Goal: Task Accomplishment & Management: Complete application form

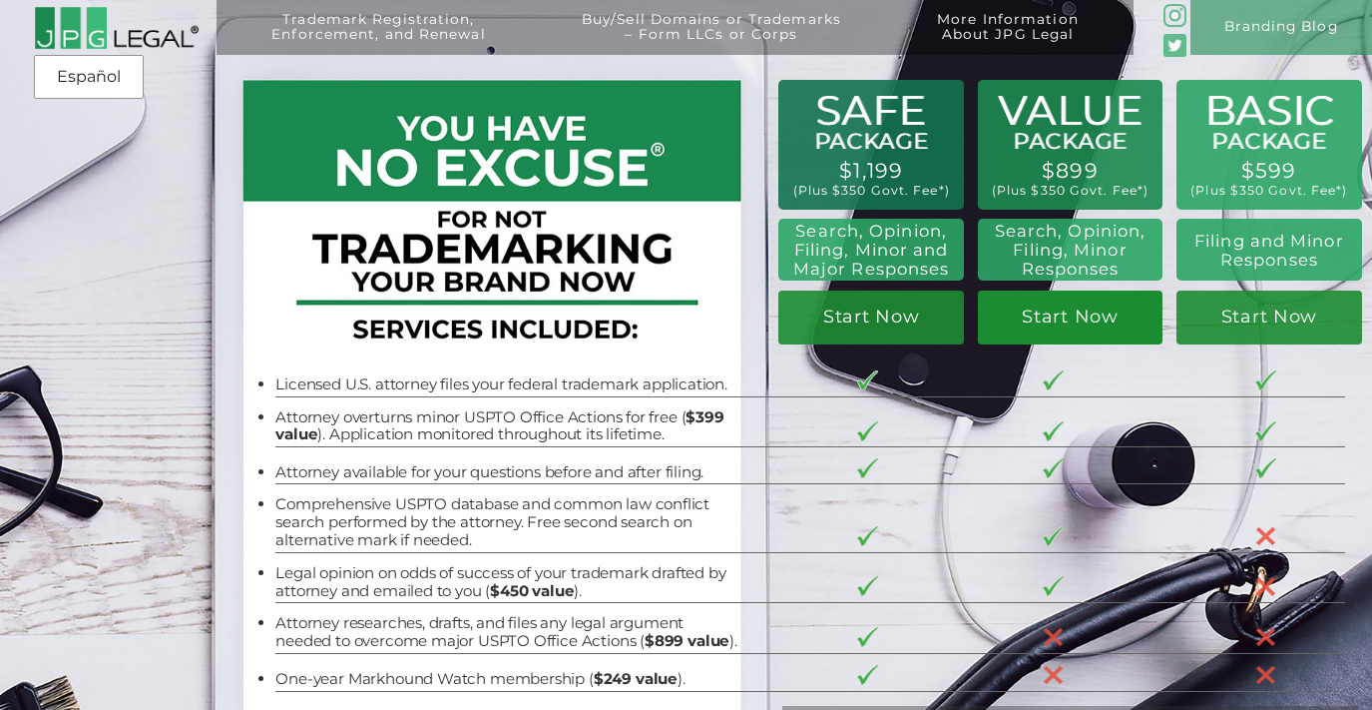
click at [1101, 324] on link "Start Now" at bounding box center [1071, 317] width 186 height 54
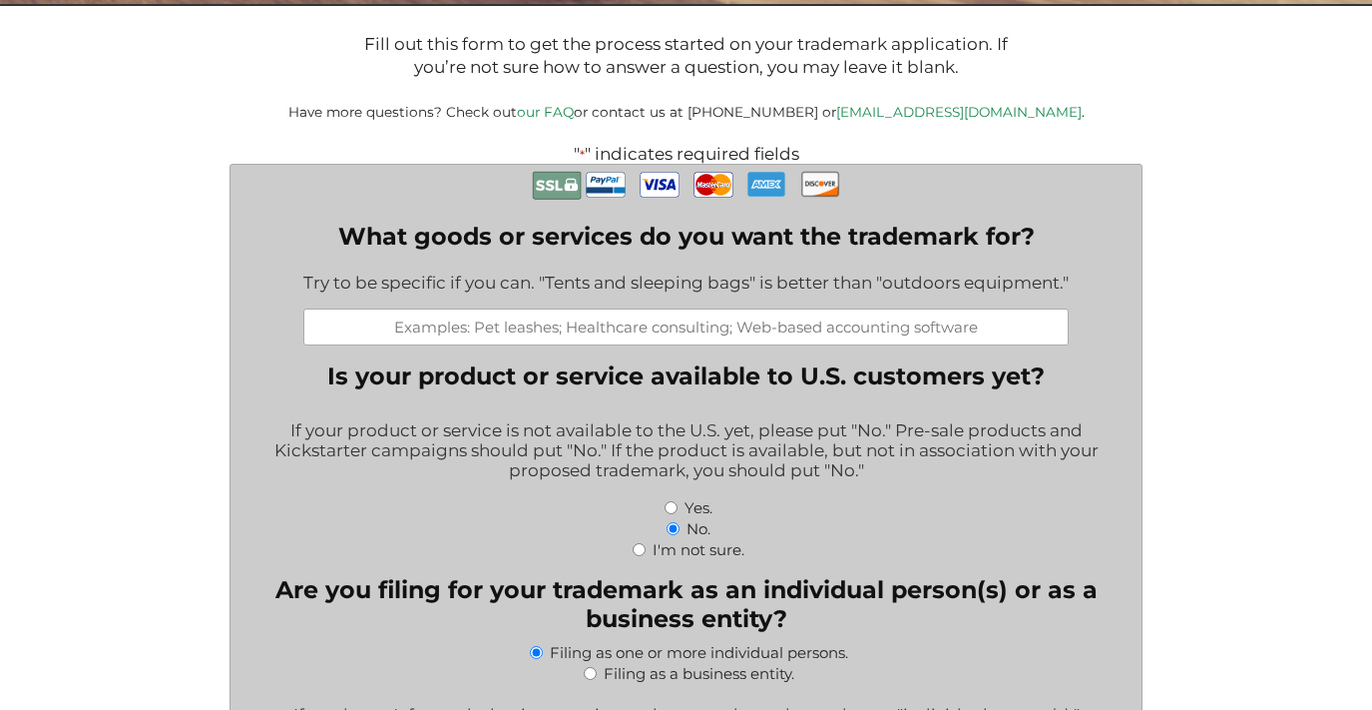
scroll to position [366, 0]
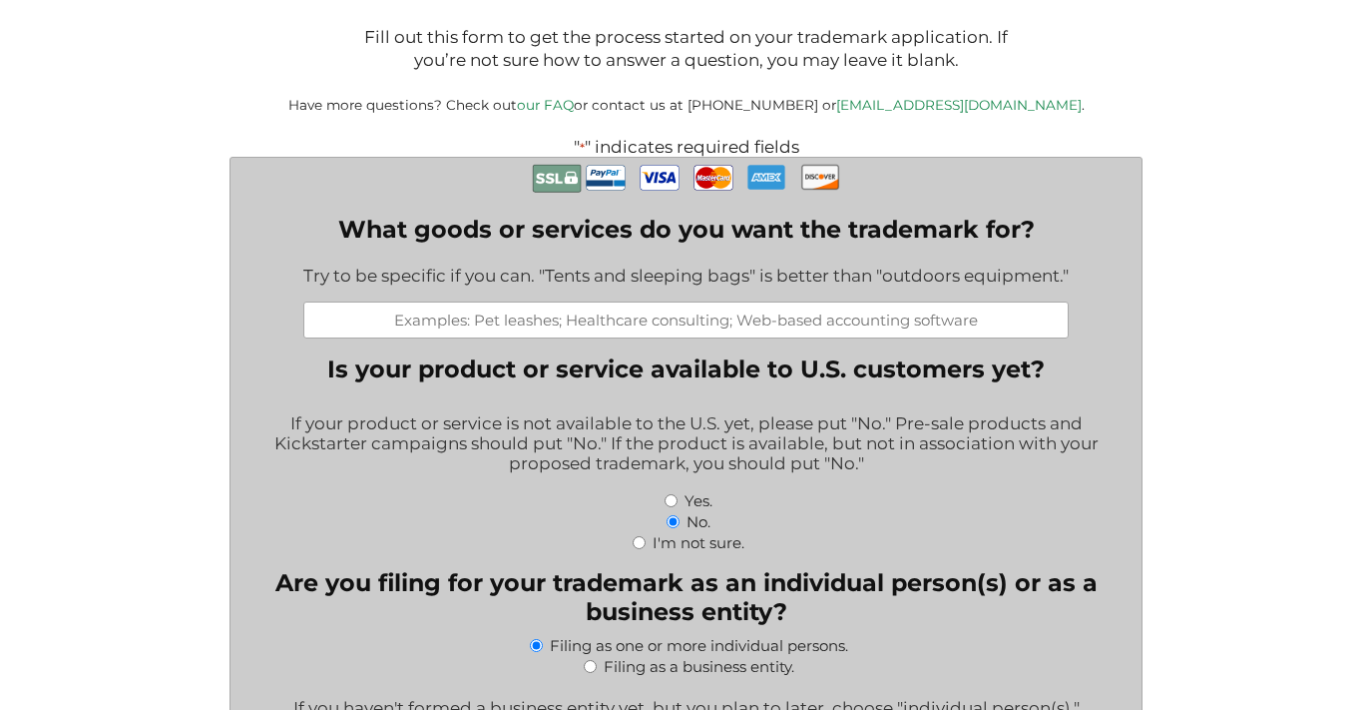
click at [714, 324] on input "What goods or services do you want the trademark for?" at bounding box center [686, 319] width 766 height 37
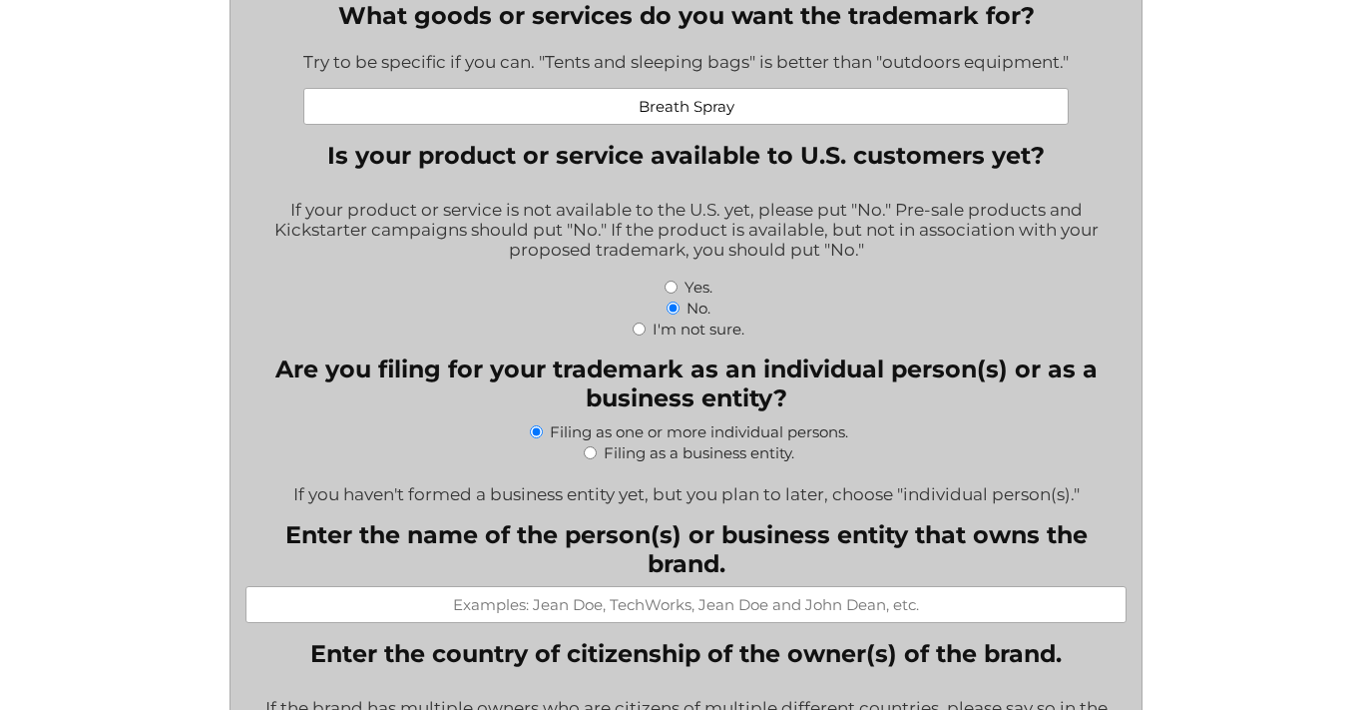
scroll to position [582, 0]
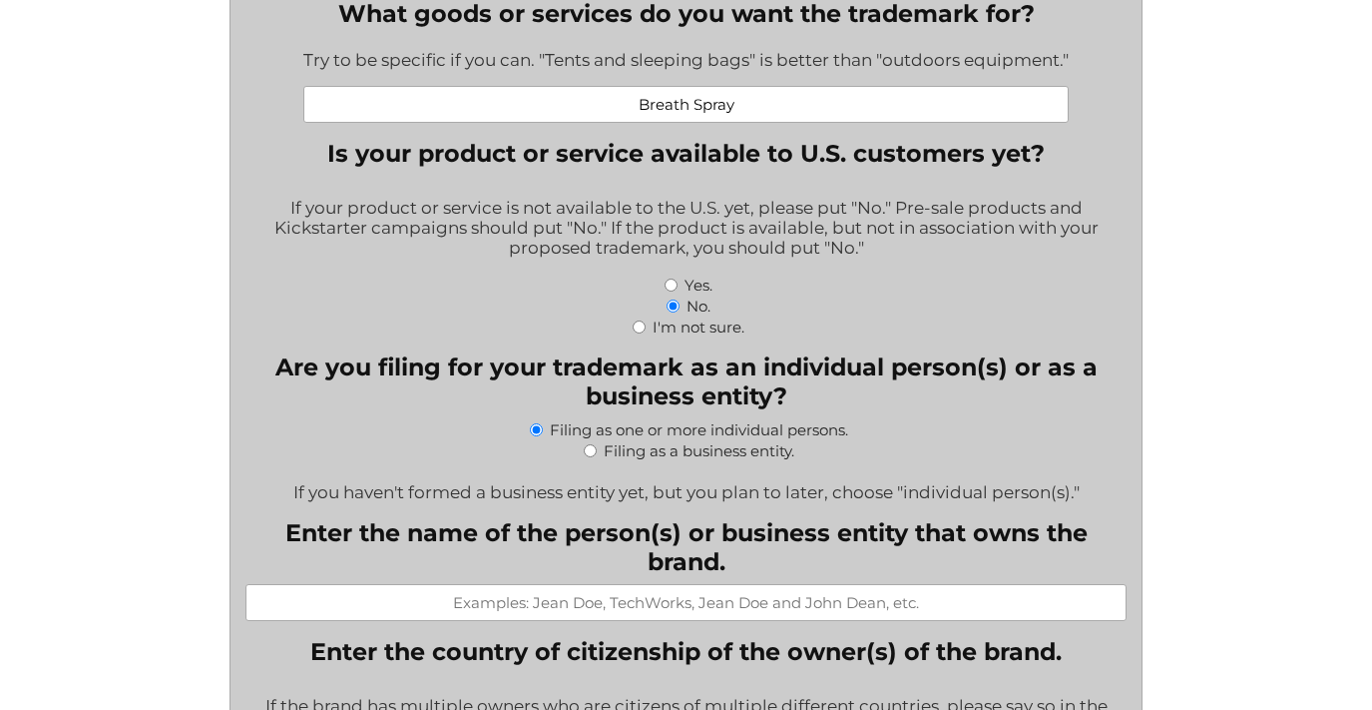
type input "Breath Spray"
click at [589, 449] on input "Filing as a business entity." at bounding box center [590, 450] width 13 height 13
radio input "true"
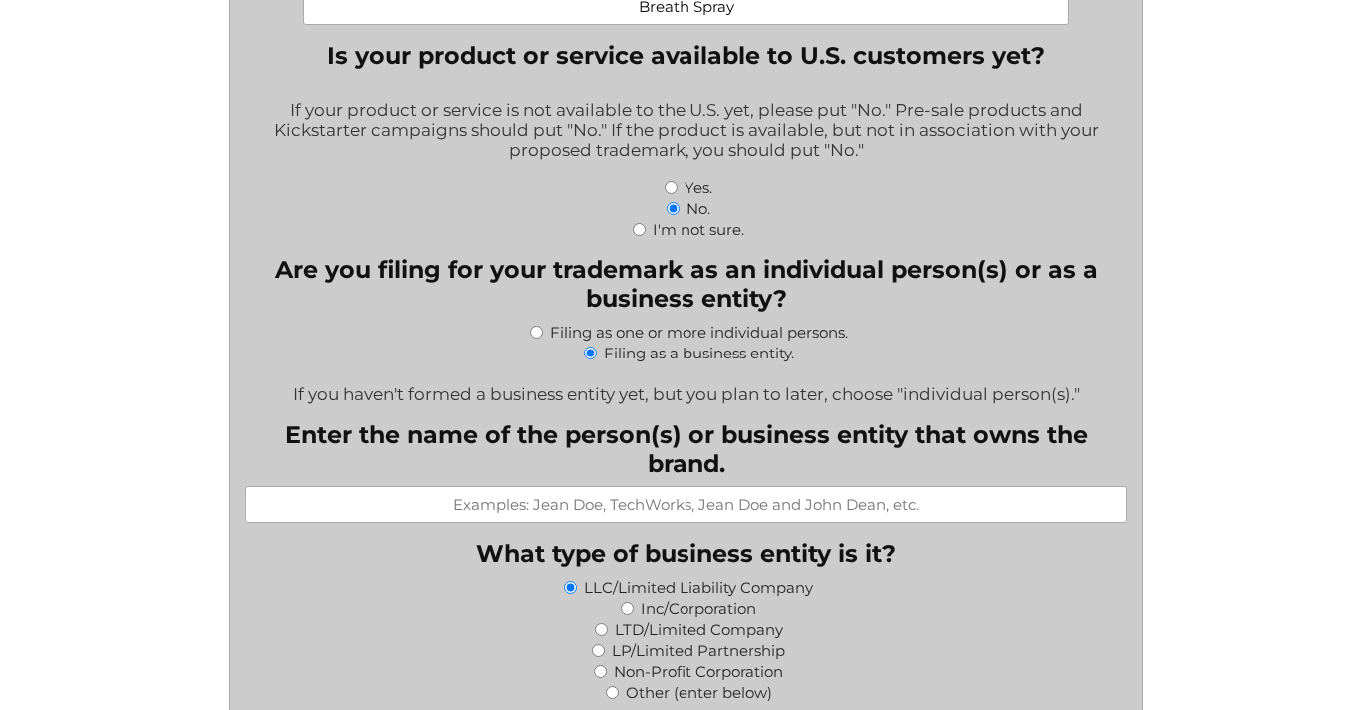
scroll to position [697, 0]
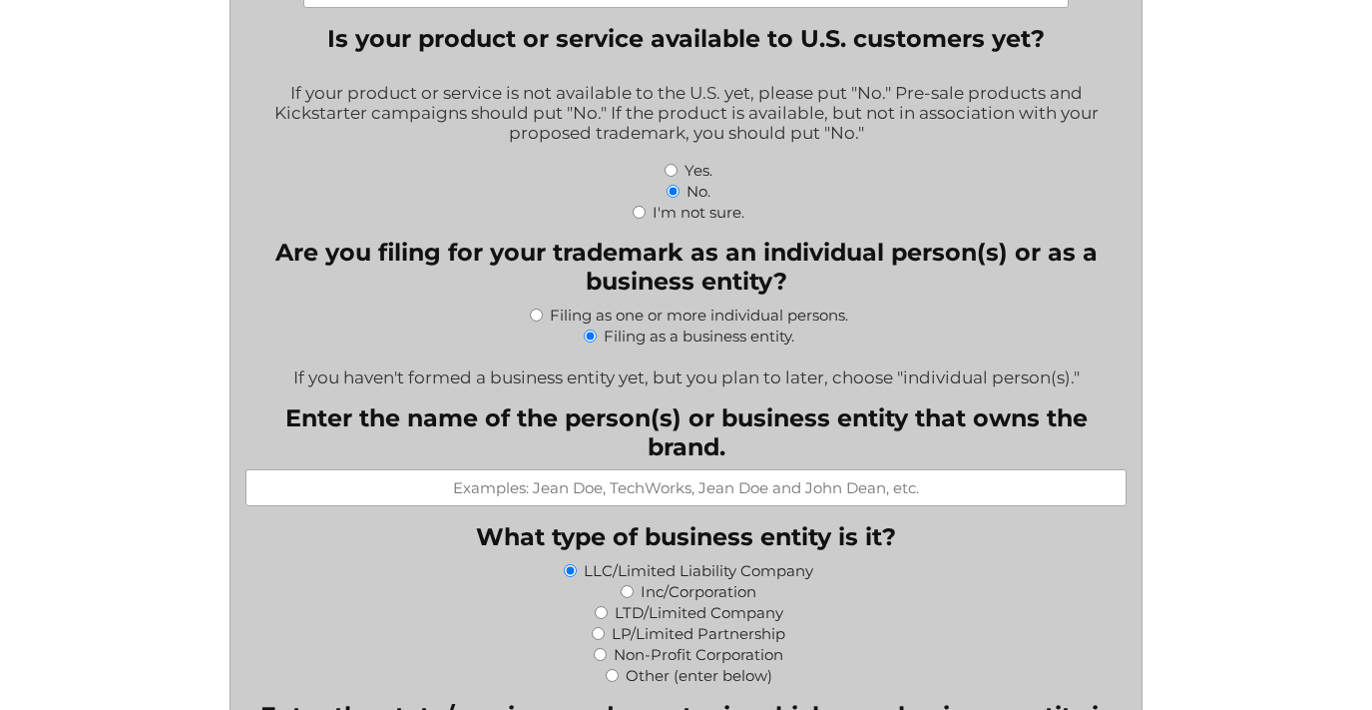
click at [773, 483] on input "Enter the name of the person(s) or business entity that owns the brand." at bounding box center [687, 487] width 882 height 37
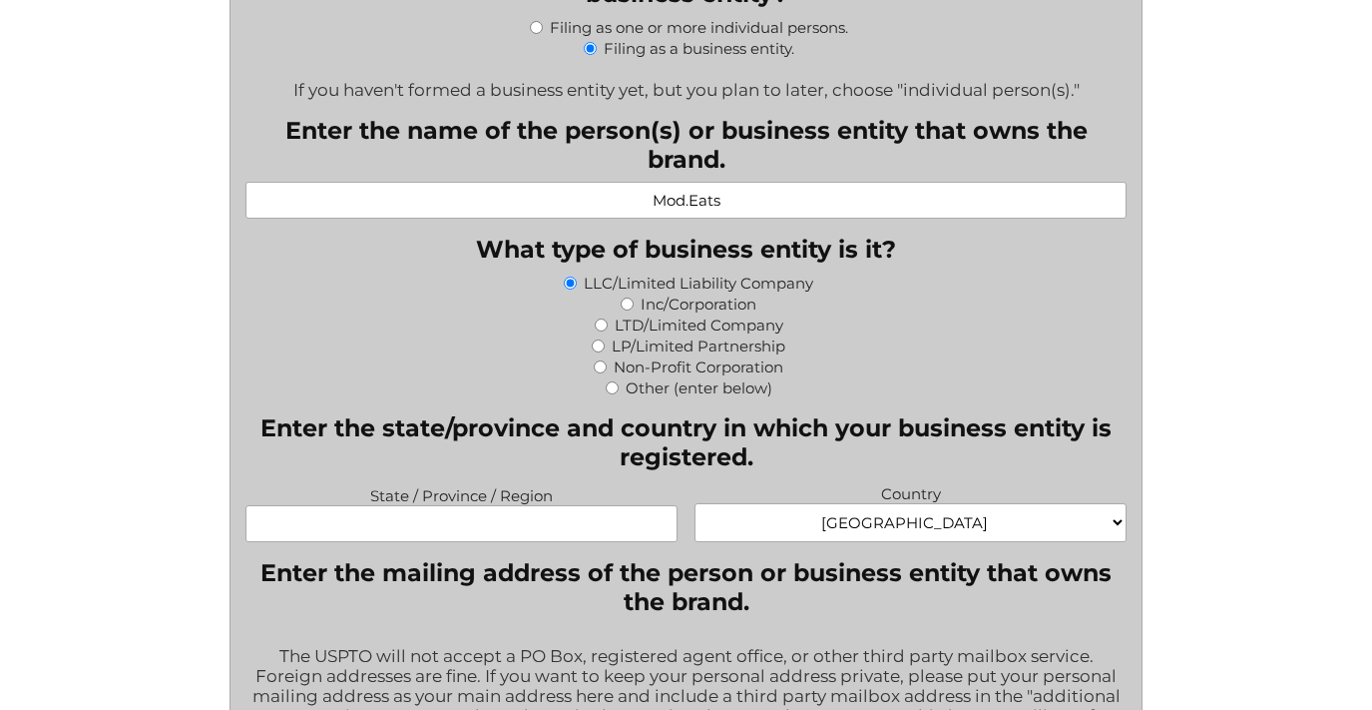
scroll to position [985, 0]
type input "Mod.Eats"
drag, startPoint x: 565, startPoint y: 530, endPoint x: 578, endPoint y: 529, distance: 13.0
click at [565, 529] on input "State / Province / Region" at bounding box center [462, 522] width 432 height 37
type input "California"
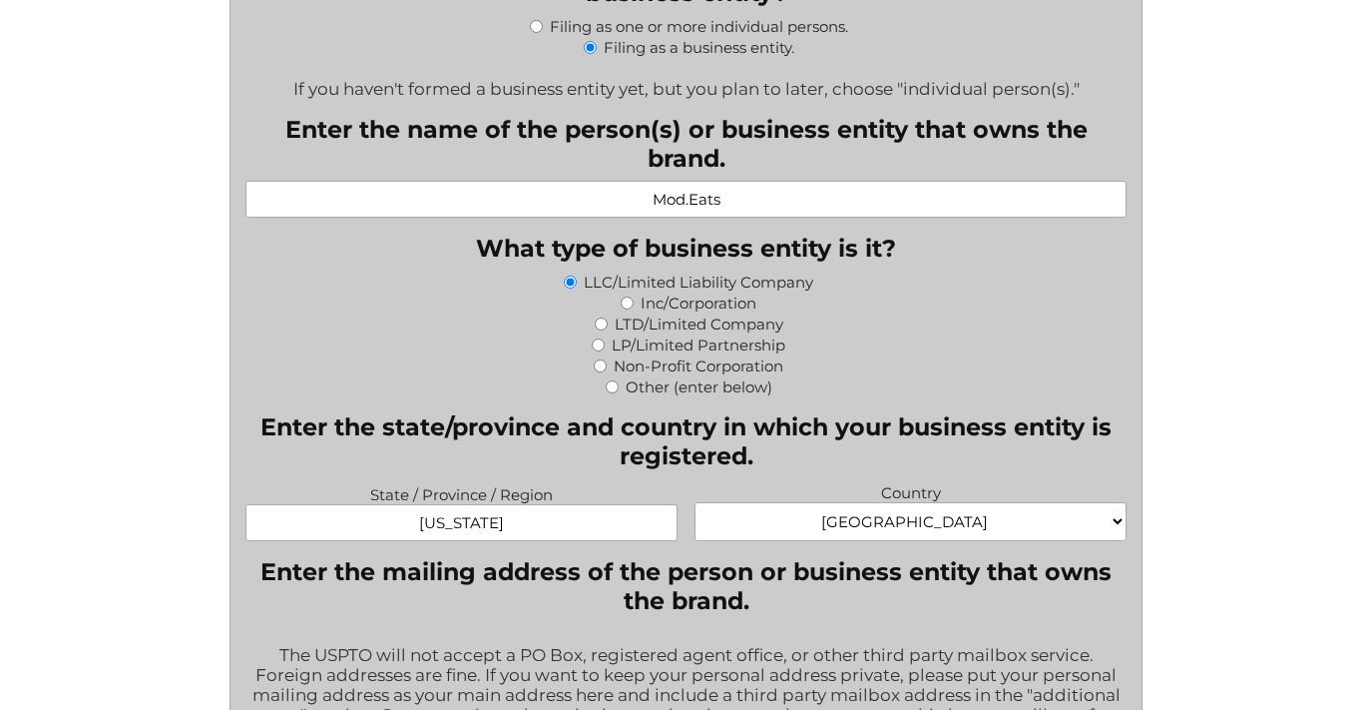
click at [888, 422] on legend "Enter the state/province and country in which your business entity is registere…" at bounding box center [687, 441] width 882 height 58
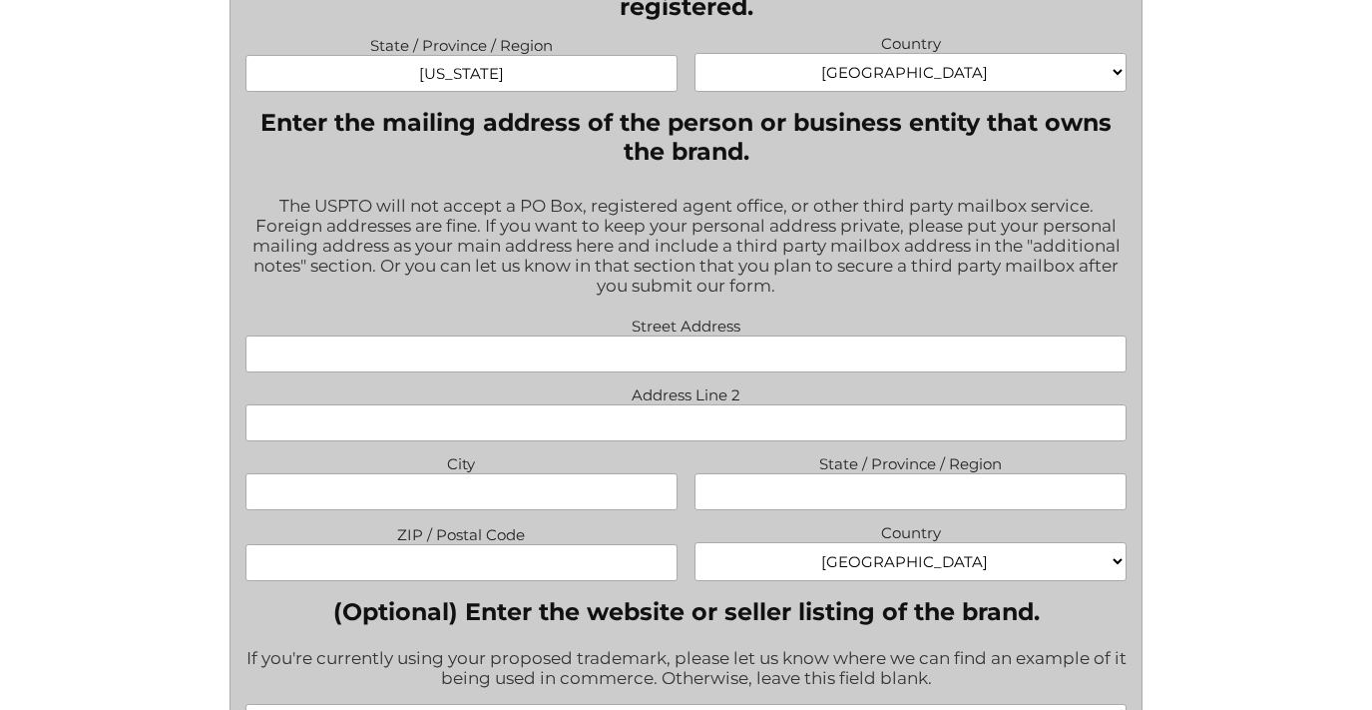
scroll to position [1447, 0]
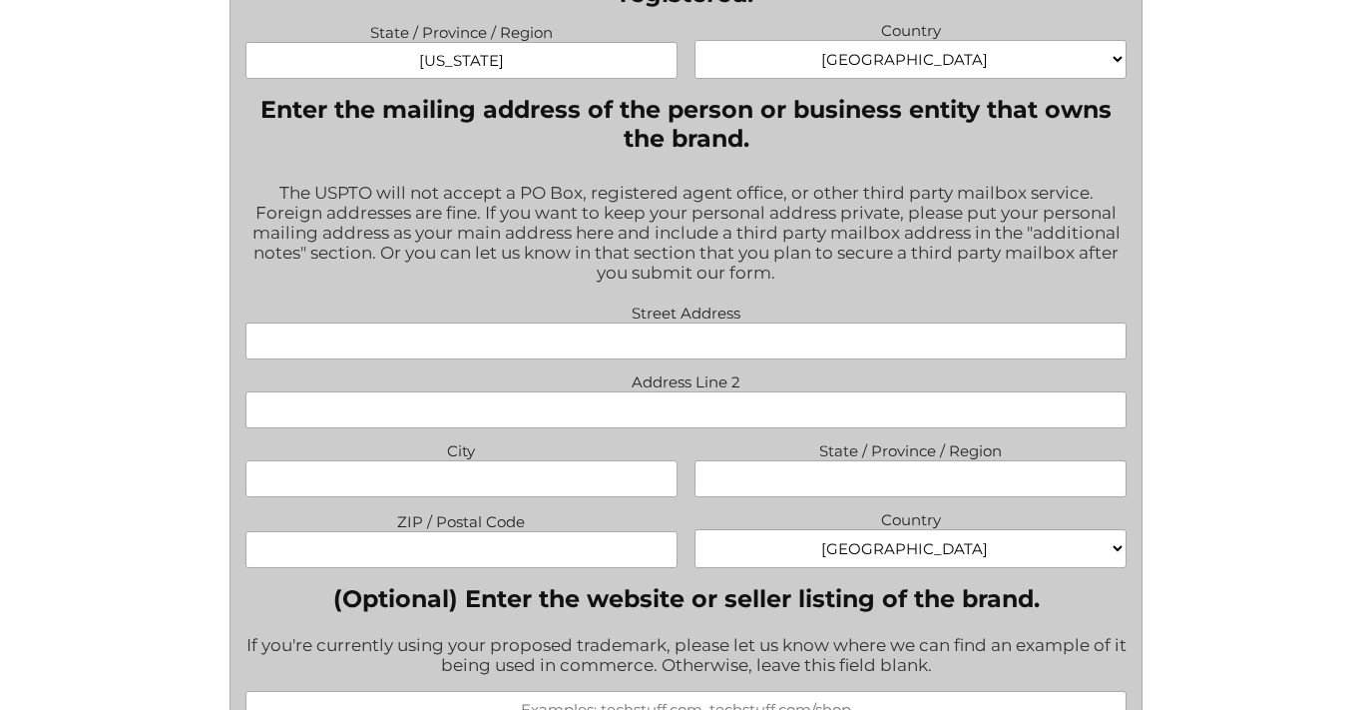
click at [749, 317] on label "Street Address" at bounding box center [687, 310] width 882 height 24
click at [749, 322] on input "Street Address" at bounding box center [687, 340] width 882 height 37
click at [743, 336] on input "Street Address" at bounding box center [687, 340] width 882 height 37
type input "31 village pkwy"
click at [581, 481] on input "City" at bounding box center [462, 478] width 432 height 37
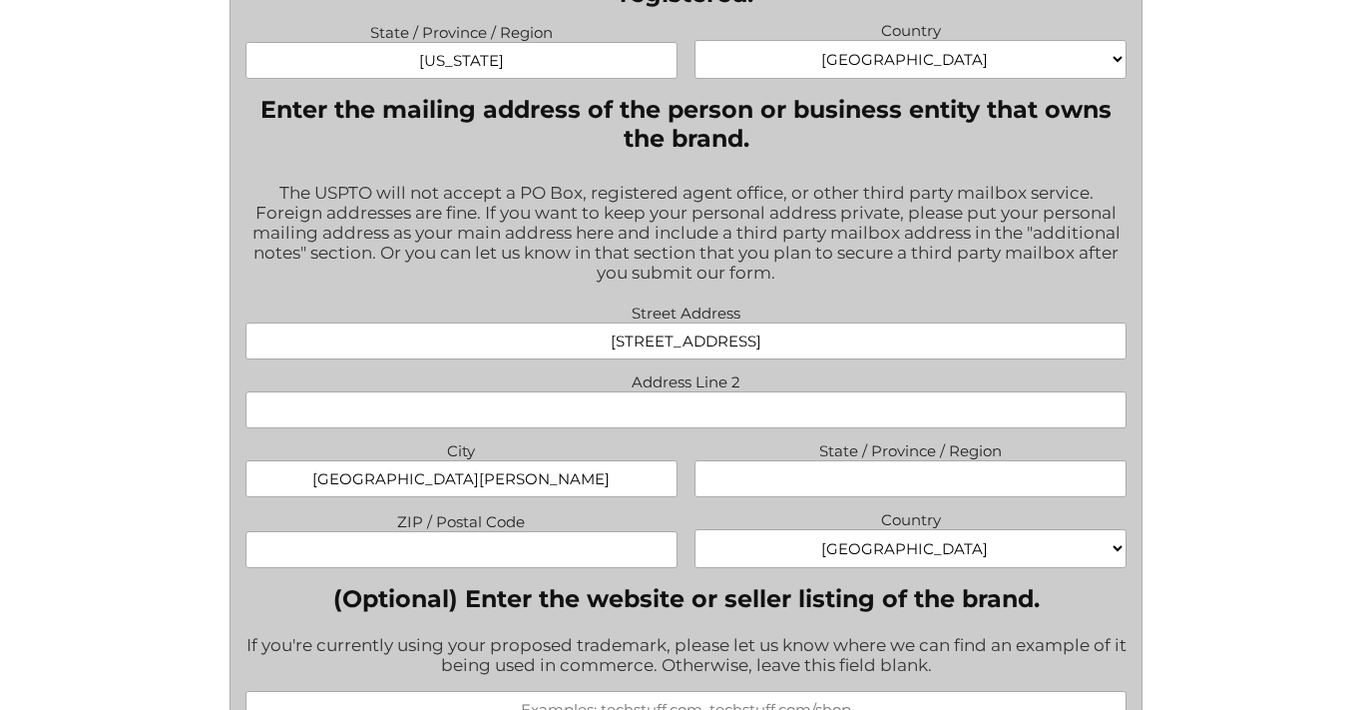
type input "santa monica"
type input "ca"
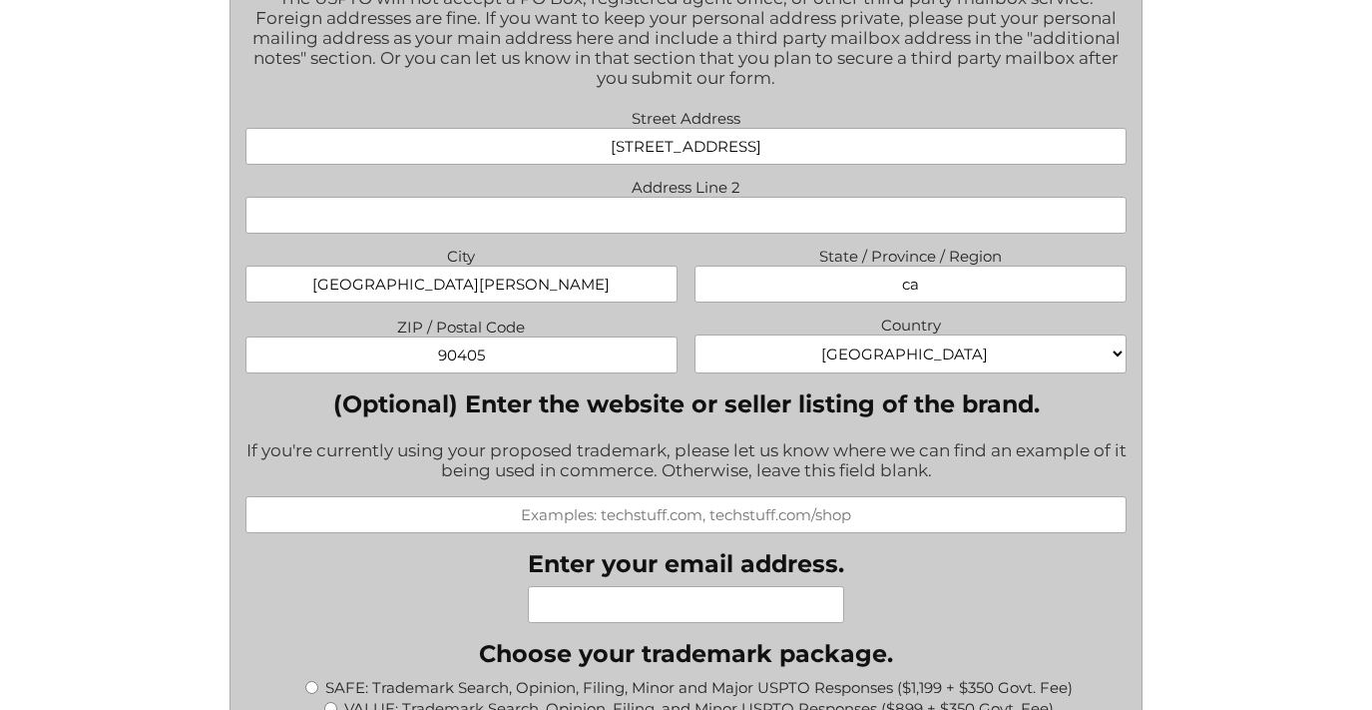
scroll to position [1660, 0]
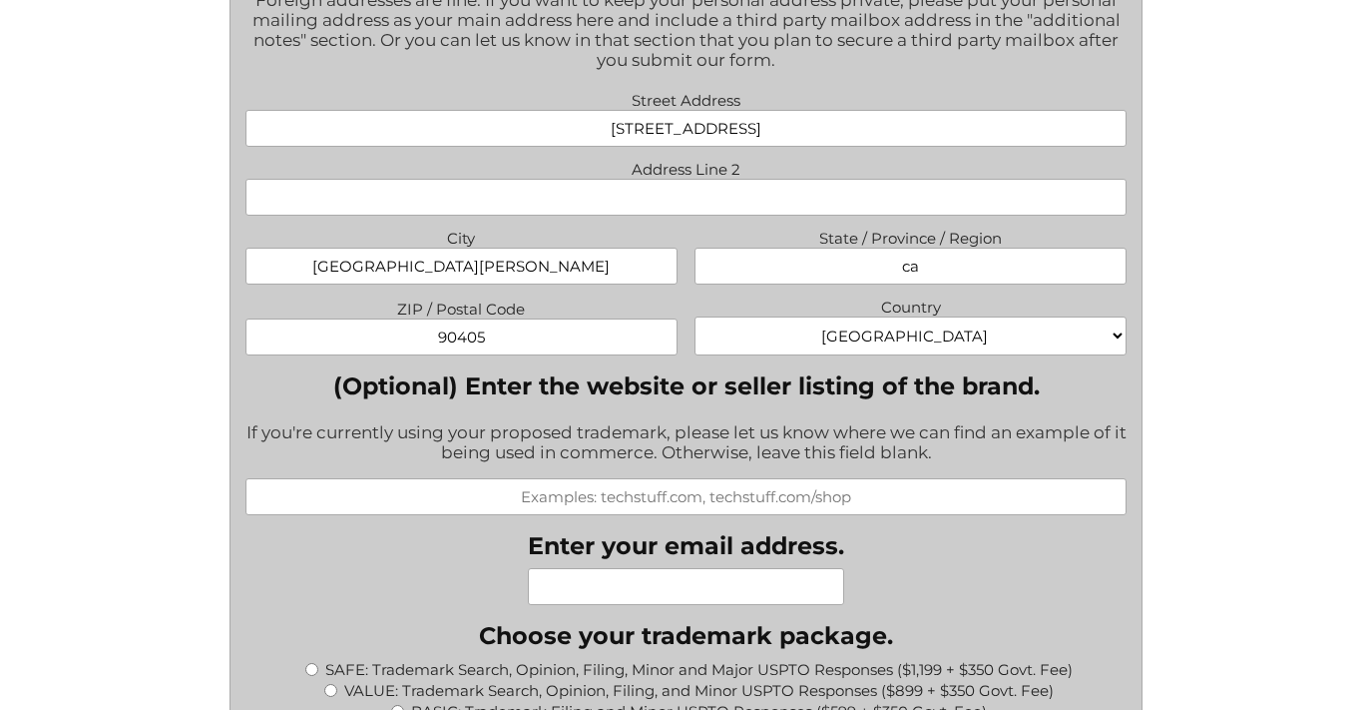
type input "90405"
click at [816, 496] on input "(Optional) Enter the website or seller listing of the brand." at bounding box center [687, 496] width 882 height 37
click at [533, 490] on input "NA (waiting for trademark to purchase URL)" at bounding box center [687, 496] width 882 height 37
click at [725, 499] on input "N/A (waiting for trademark to purchase URL)" at bounding box center [687, 496] width 882 height 37
click at [969, 487] on input "N/A (waiting for trademark cofnrimation before to purchase URL)" at bounding box center [687, 496] width 882 height 37
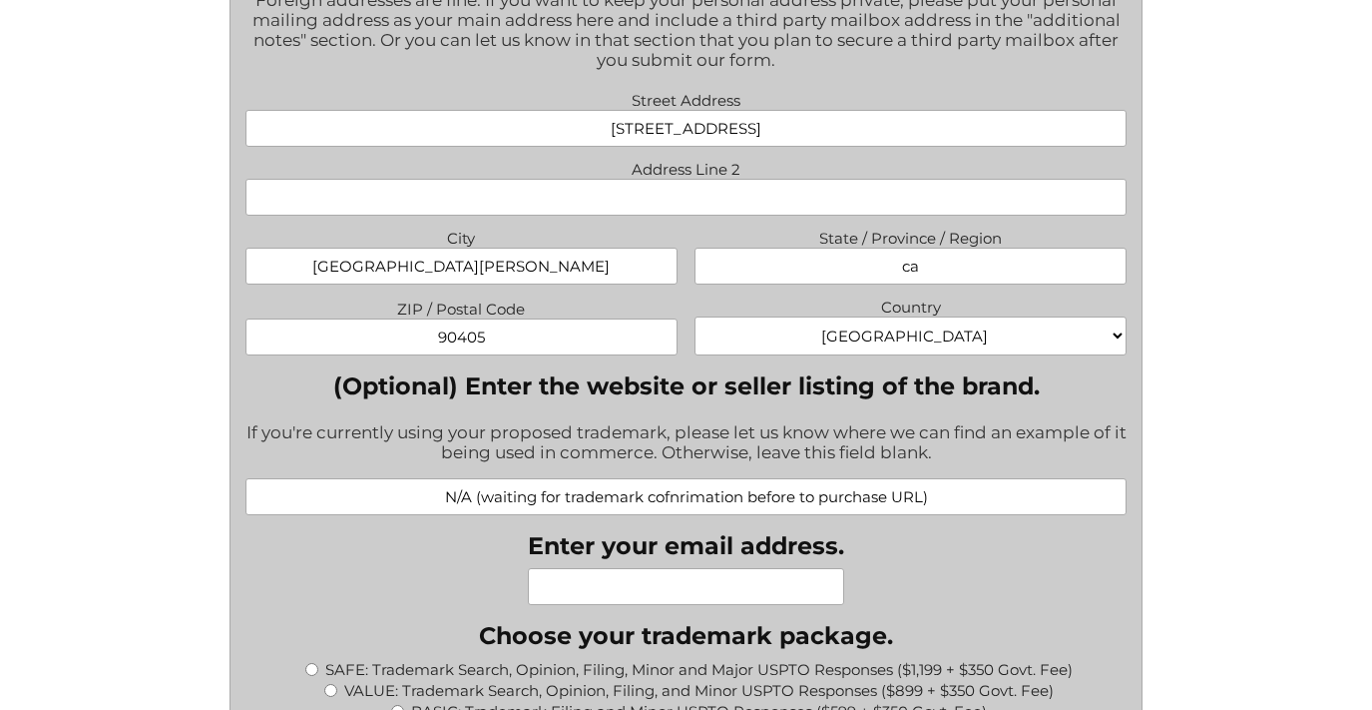
click at [968, 487] on input "N/A (waiting for trademark cofnrimation before to purchase URL)" at bounding box center [687, 496] width 882 height 37
drag, startPoint x: 916, startPoint y: 493, endPoint x: 796, endPoint y: 494, distance: 119.8
click at [796, 494] on input "N/A (waiting for trademark cofnrimation before to purchase URL)" at bounding box center [687, 496] width 882 height 37
drag, startPoint x: 937, startPoint y: 492, endPoint x: 894, endPoint y: 494, distance: 43.0
click at [894, 494] on input "N/A (waiting for trademark cofnrimation before purchasing URL)" at bounding box center [687, 496] width 882 height 37
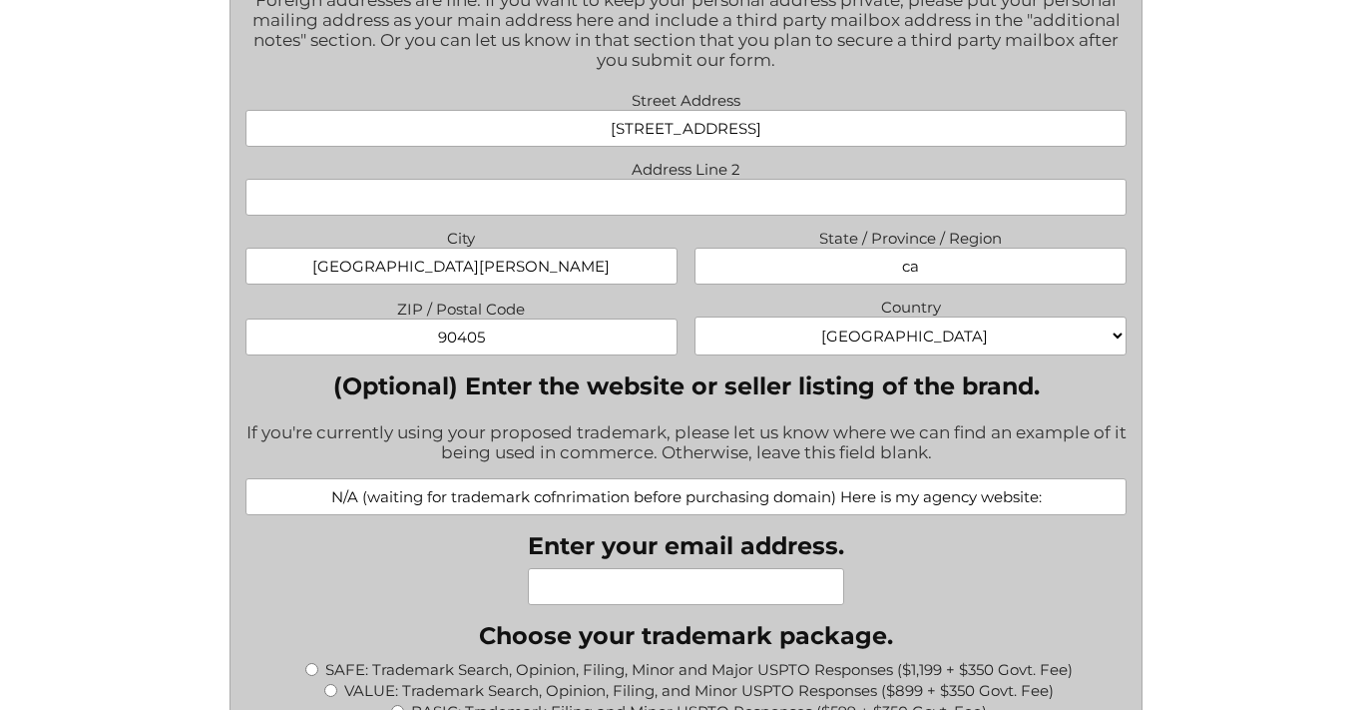
paste input "https://modeats.com/"
click at [462, 495] on input "N/A (waiting for trademark cofnrimation before purchasing domain) Here is my ag…" at bounding box center [687, 496] width 882 height 37
click at [567, 494] on input "N/A (waiting for trademark confrimation before purchasing domain) Here is my ag…" at bounding box center [687, 496] width 882 height 37
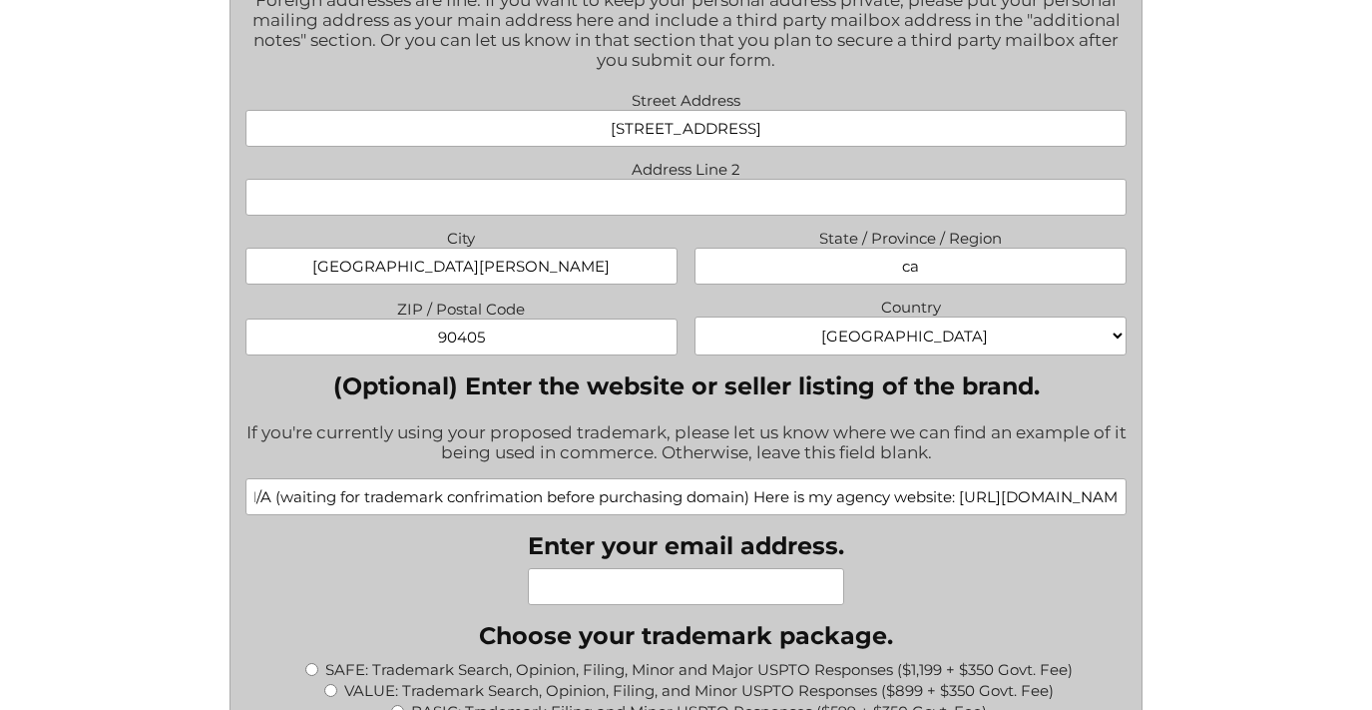
type input "N/A (waiting for trademark confrimation before purchasing domain) Here is my ag…"
click at [655, 588] on input "Enter your email address." at bounding box center [686, 586] width 316 height 37
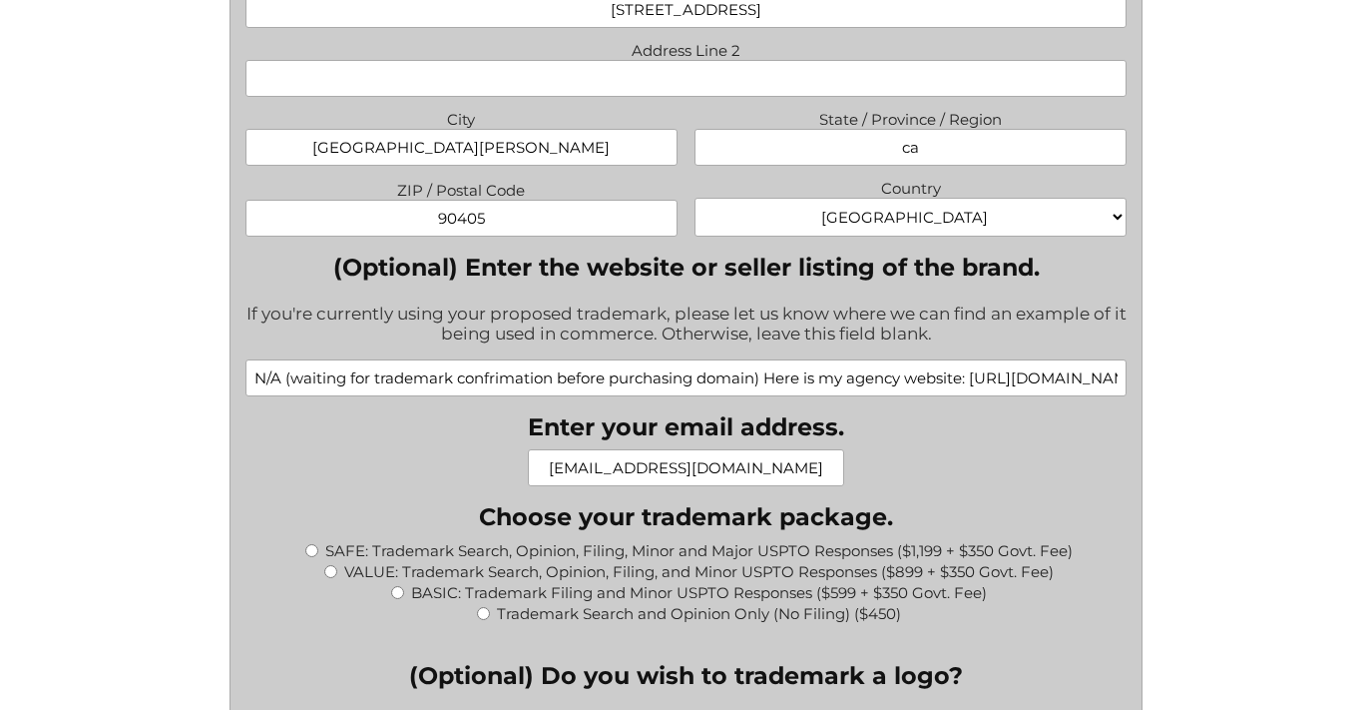
scroll to position [1782, 0]
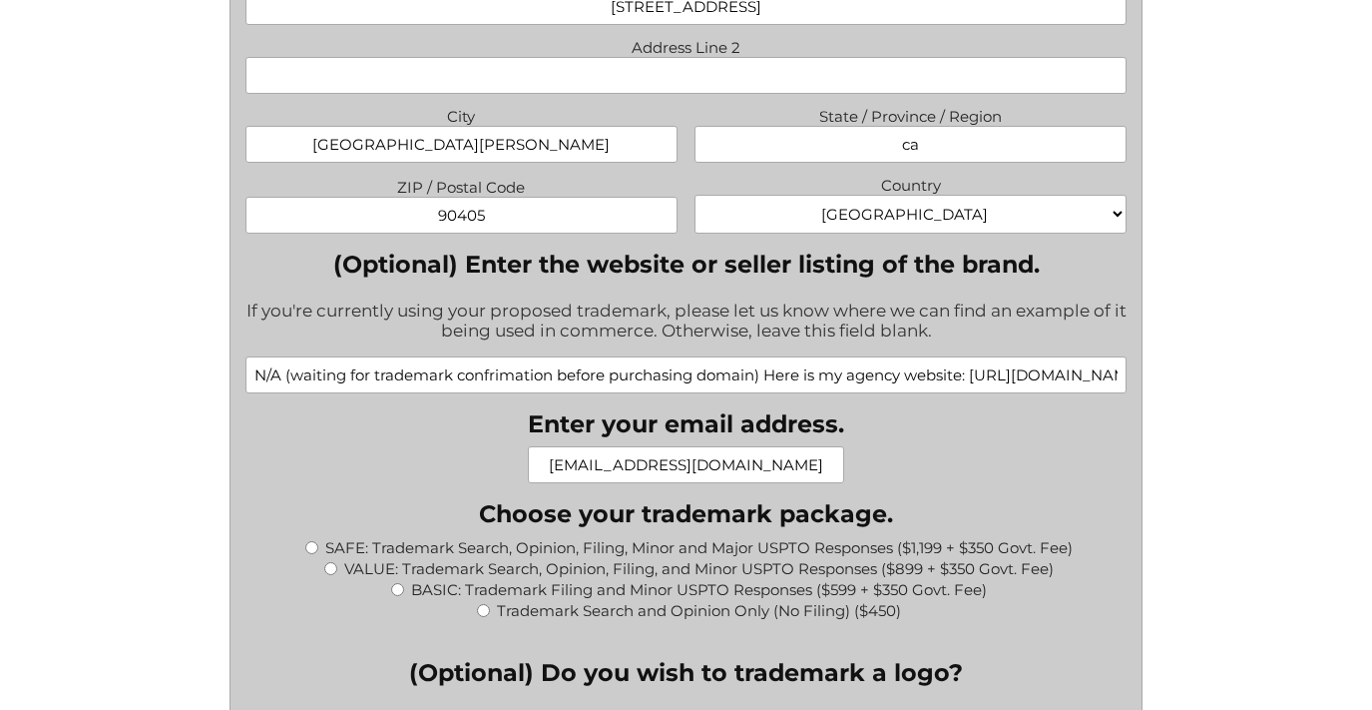
type input "hello@modeats.com"
click at [584, 569] on label "VALUE: Trademark Search, Opinion, Filing, and Minor USPTO Responses ($899 + $35…" at bounding box center [699, 568] width 710 height 19
click at [337, 569] on input "VALUE: Trademark Search, Opinion, Filing, and Minor USPTO Responses ($899 + $35…" at bounding box center [330, 568] width 13 height 13
radio input "true"
type input "$1,249.00"
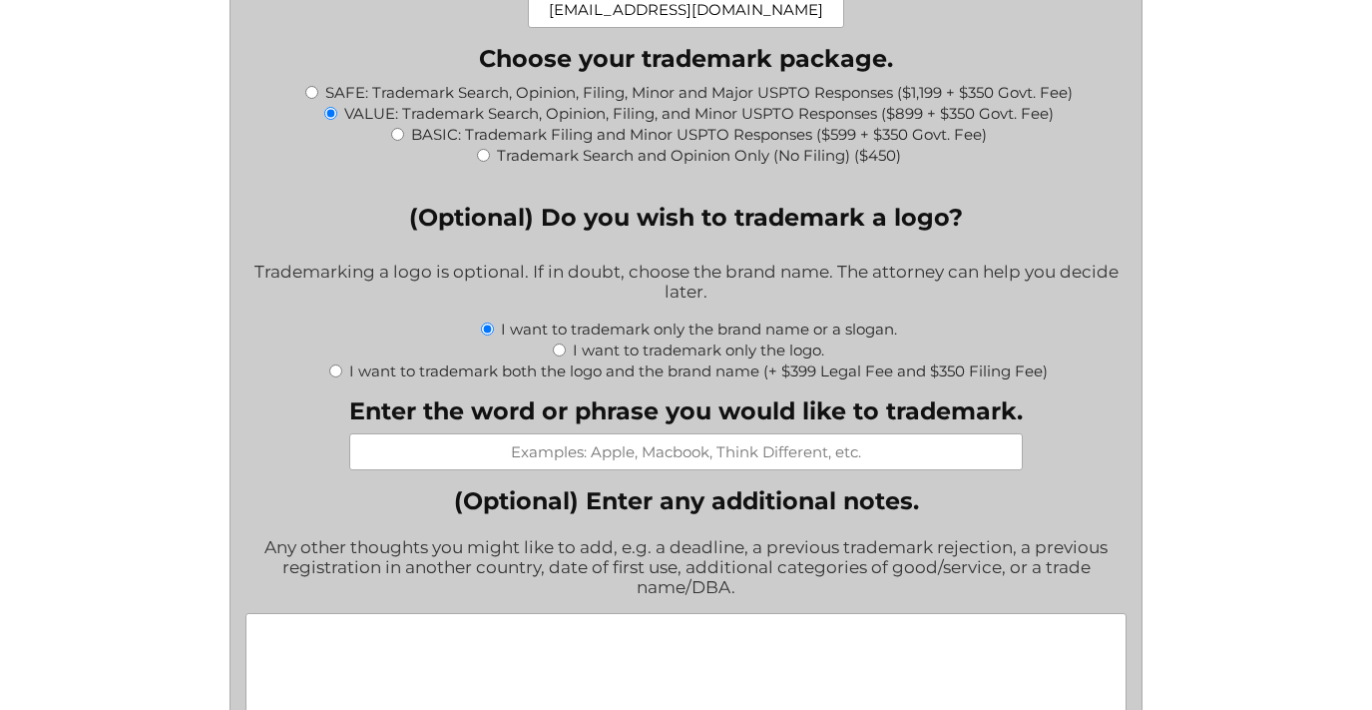
scroll to position [2239, 0]
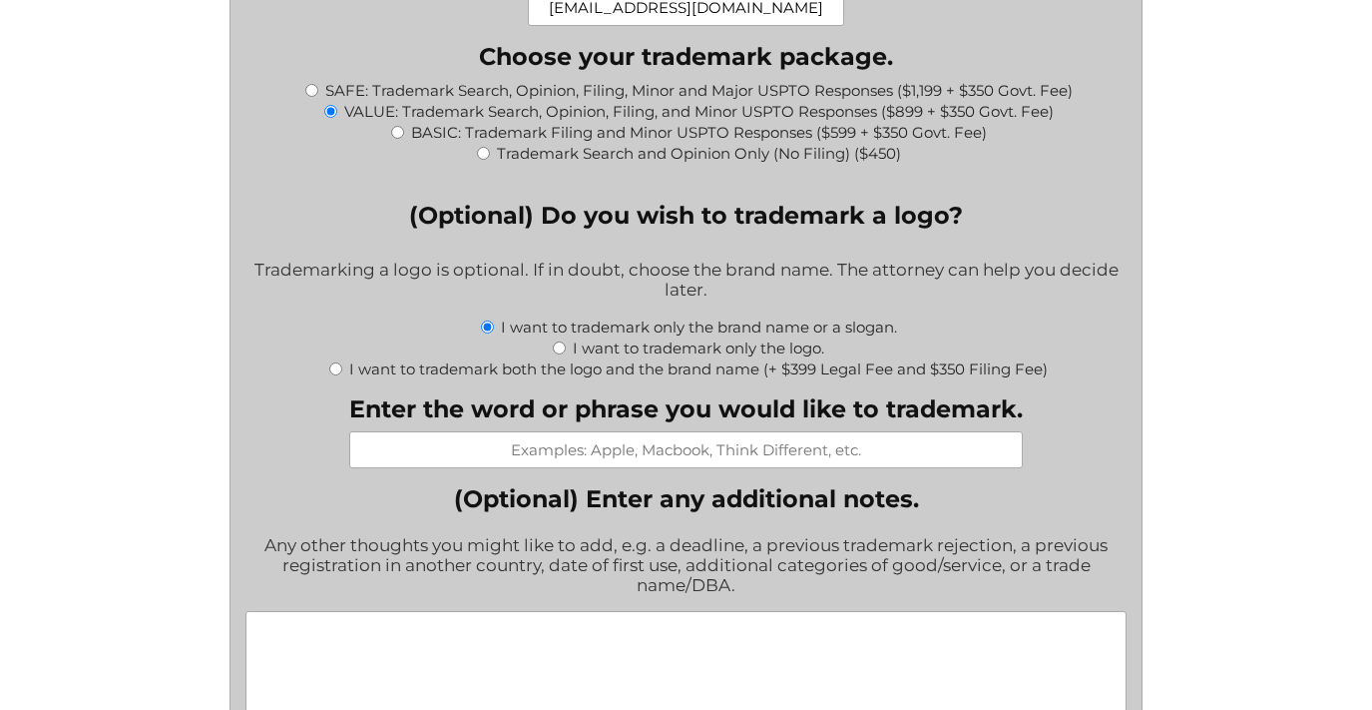
drag, startPoint x: 734, startPoint y: 452, endPoint x: 743, endPoint y: 444, distance: 12.0
click at [740, 447] on input "Enter the word or phrase you would like to trademark." at bounding box center [686, 449] width 674 height 37
paste input "Mouthee"
type input "Mouthy (open to other variations if need be - E.g. Mouthee"
click at [1056, 368] on div "I want to trademark both the logo and the brand name (+ $399 Legal Fee and $350…" at bounding box center [687, 367] width 882 height 21
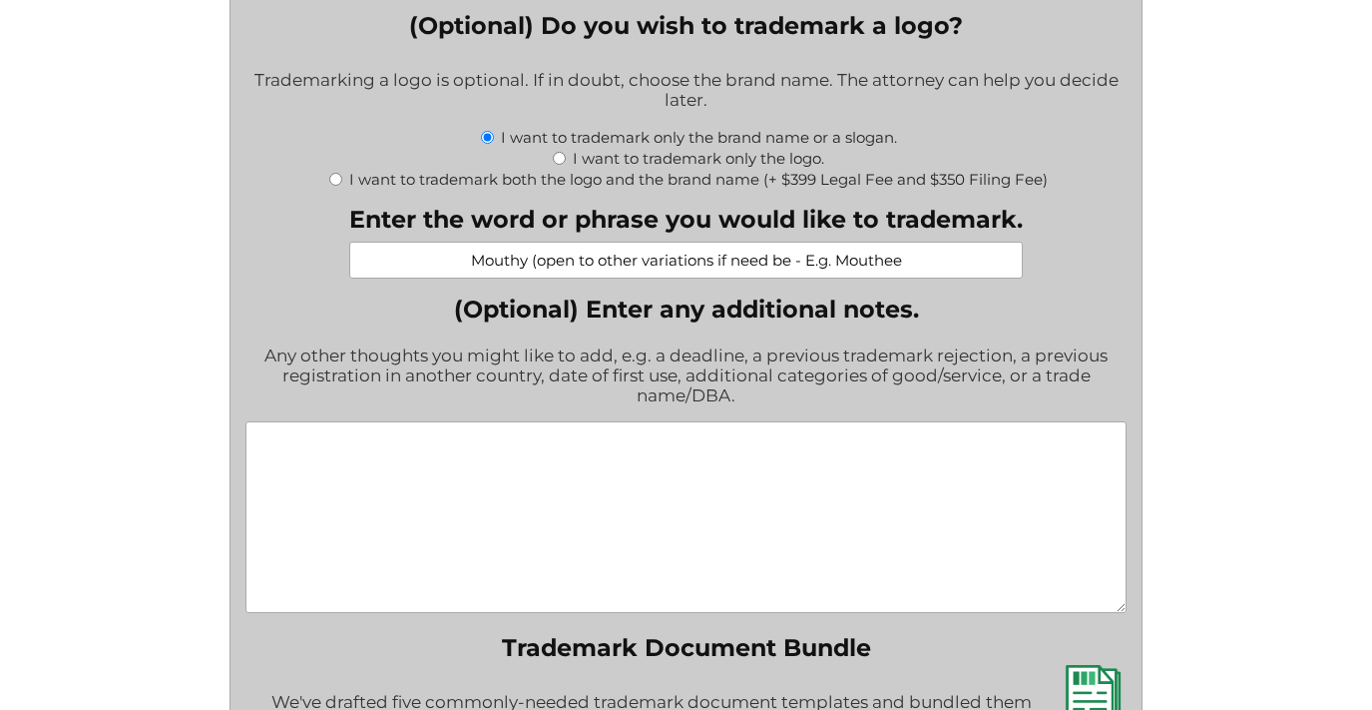
scroll to position [2440, 0]
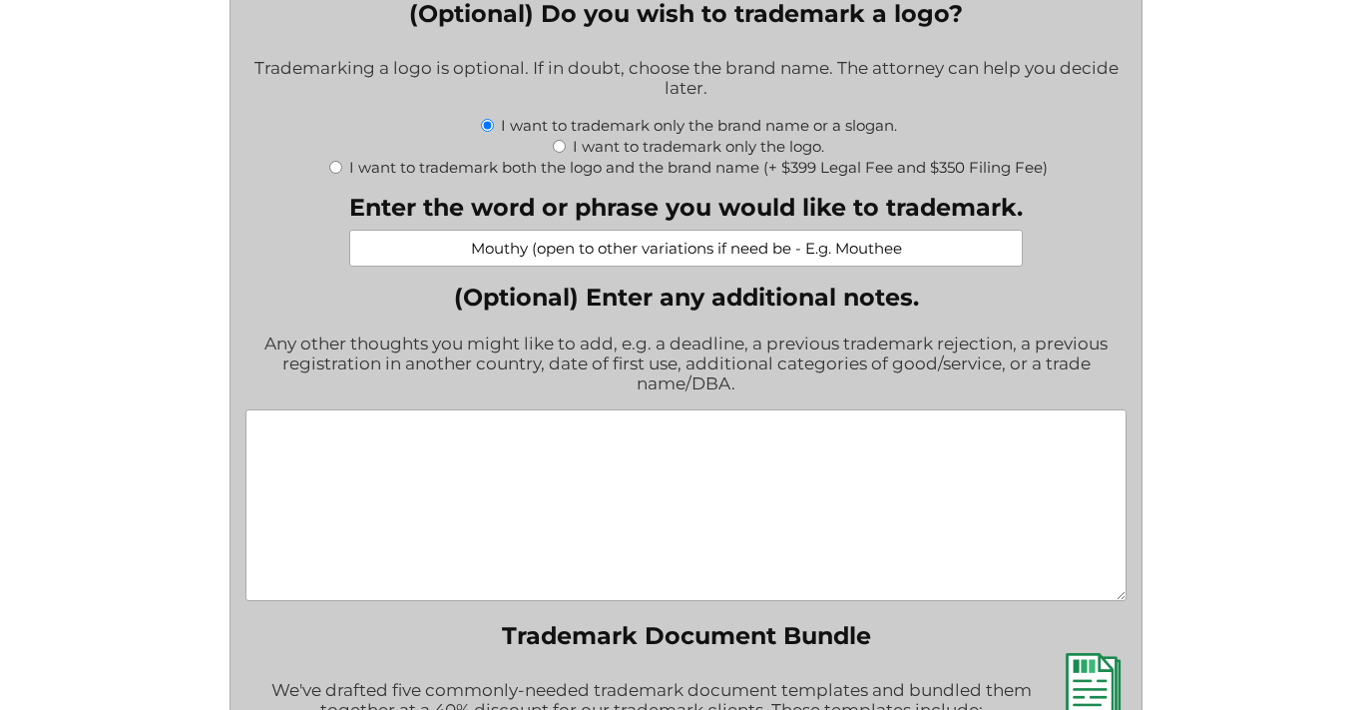
click at [835, 469] on textarea "(Optional) Enter any additional notes." at bounding box center [687, 505] width 882 height 192
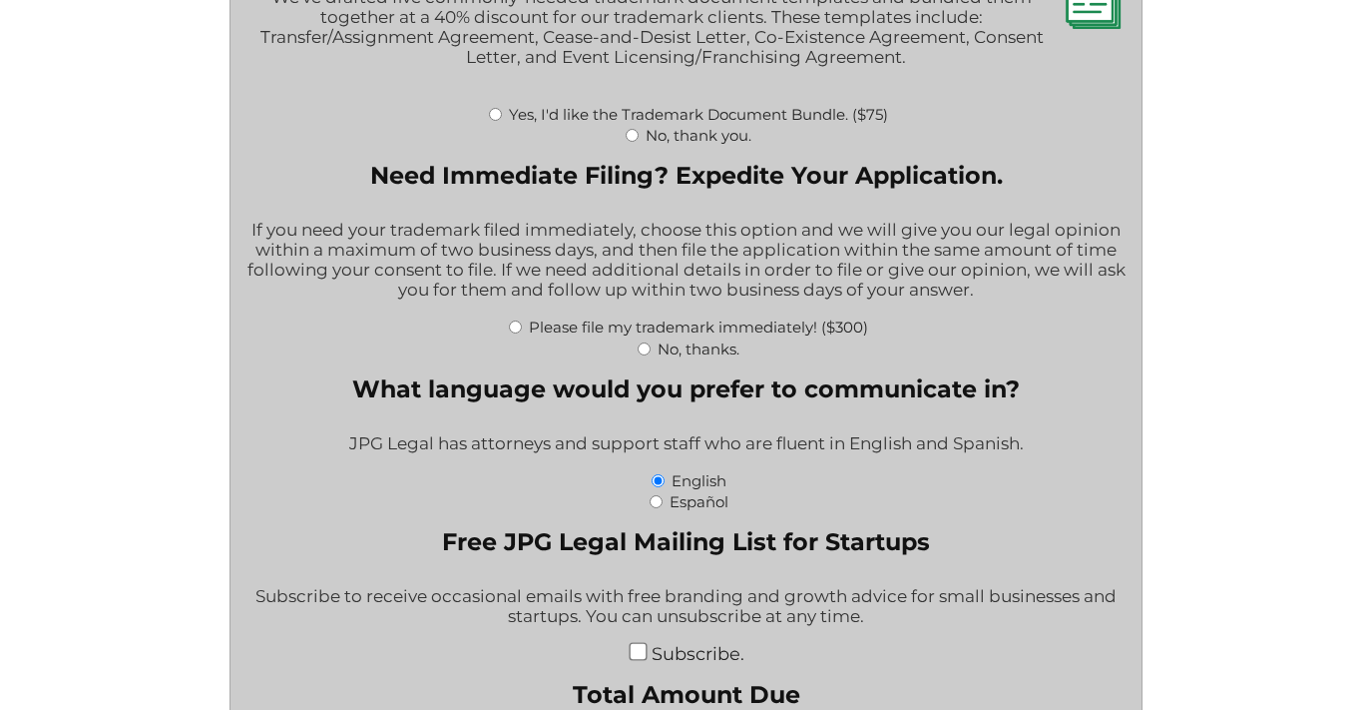
scroll to position [3147, 0]
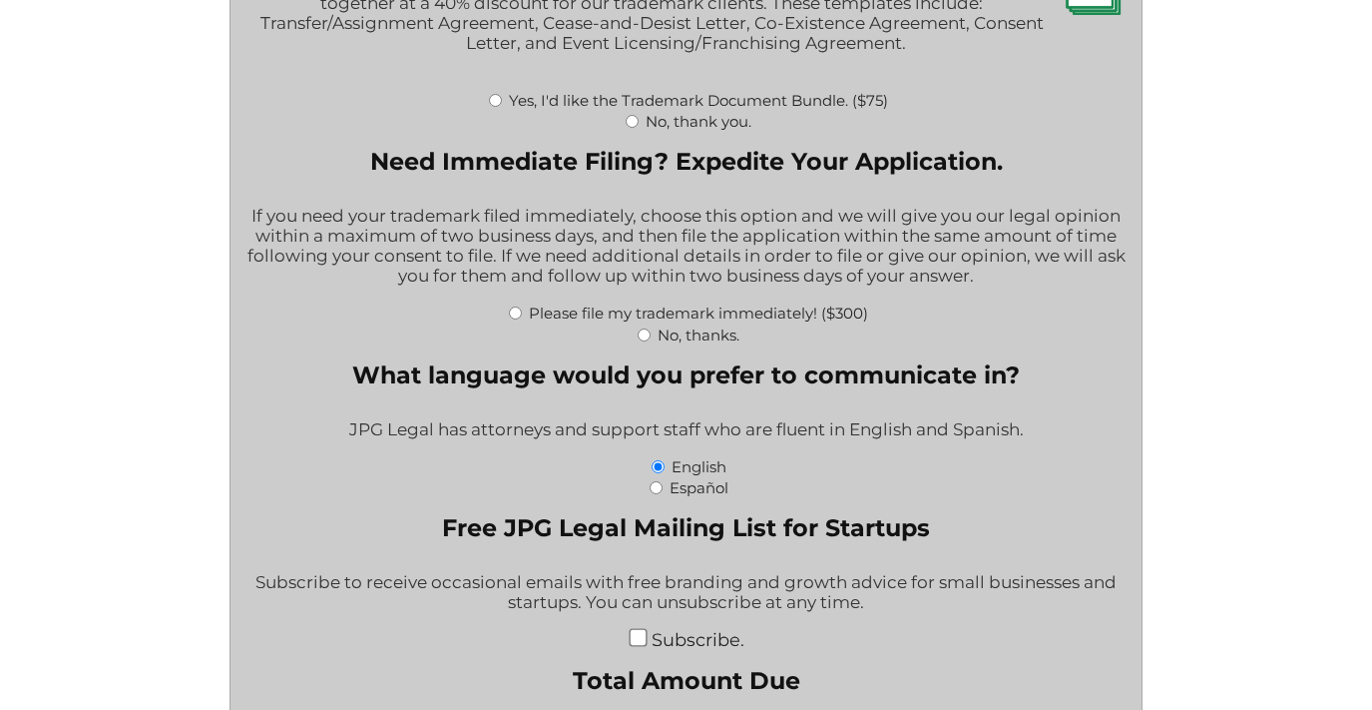
type textarea "Referred by Lauren Wall"
click at [669, 118] on label "No, thank you." at bounding box center [699, 121] width 106 height 19
click at [639, 118] on input "No, thank you." at bounding box center [632, 121] width 13 height 13
radio input "true"
drag, startPoint x: 715, startPoint y: 335, endPoint x: 874, endPoint y: 345, distance: 160.0
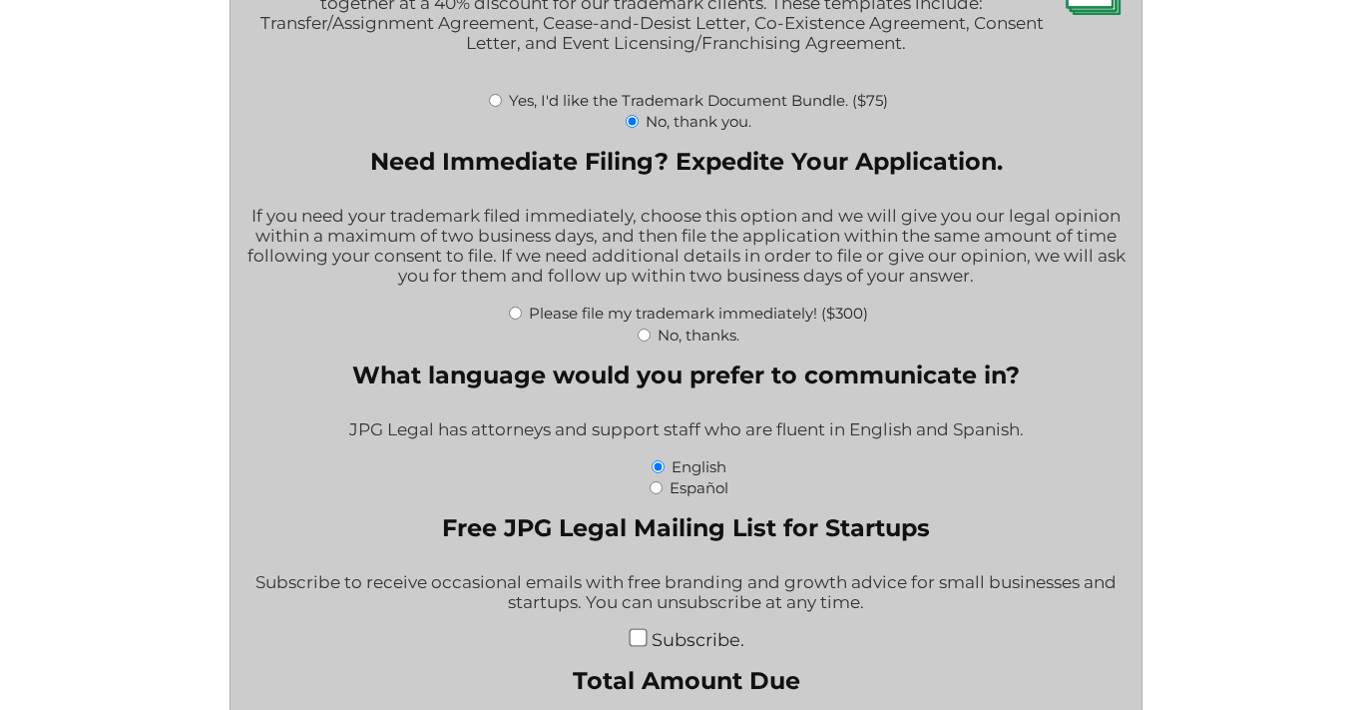
click at [715, 334] on label "No, thanks." at bounding box center [699, 334] width 82 height 19
click at [651, 334] on input "No, thanks." at bounding box center [644, 334] width 13 height 13
radio input "true"
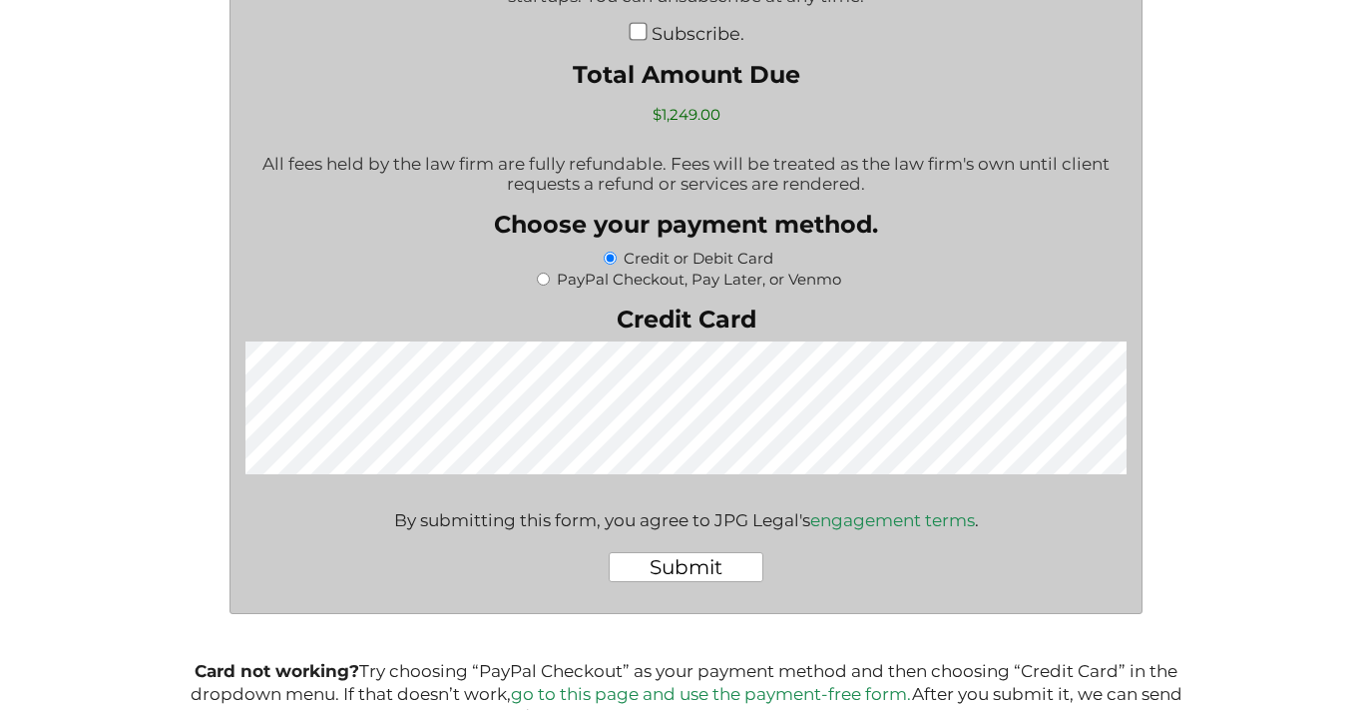
scroll to position [3869, 0]
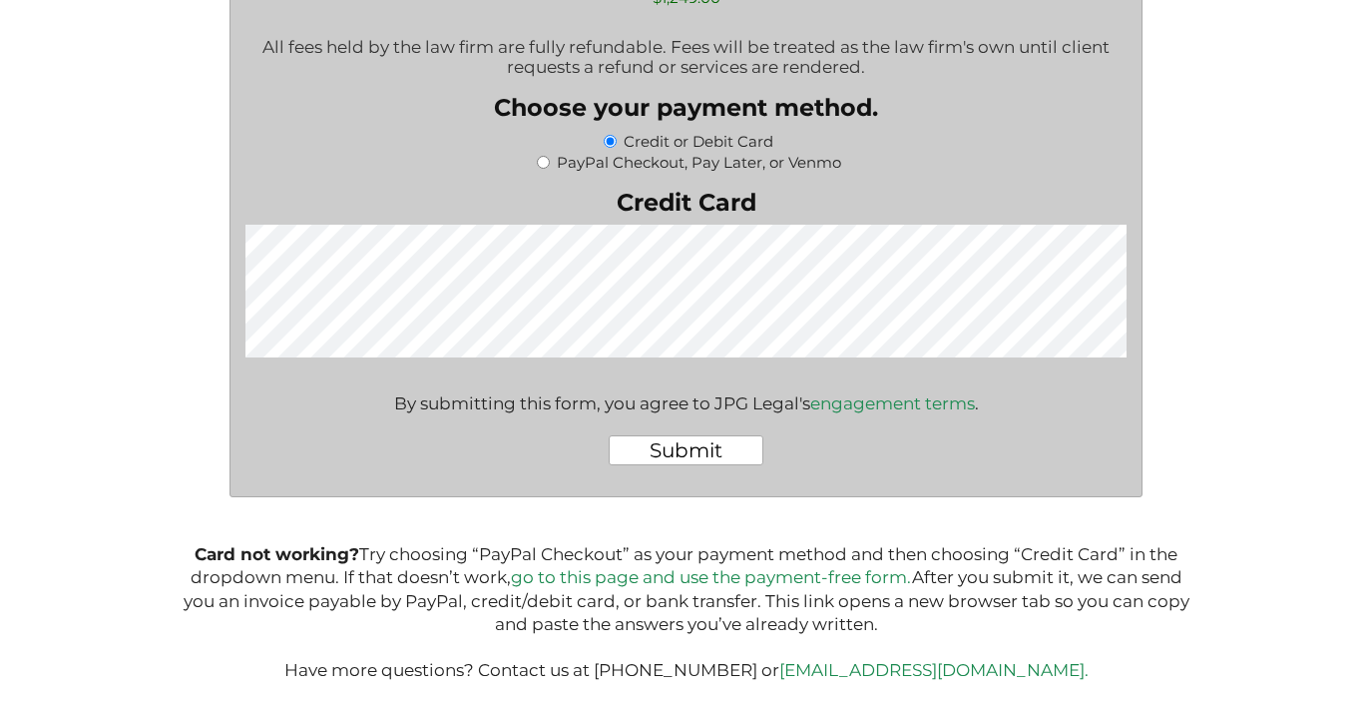
click at [723, 453] on input "Submit" at bounding box center [686, 450] width 155 height 30
